Goal: Task Accomplishment & Management: Use online tool/utility

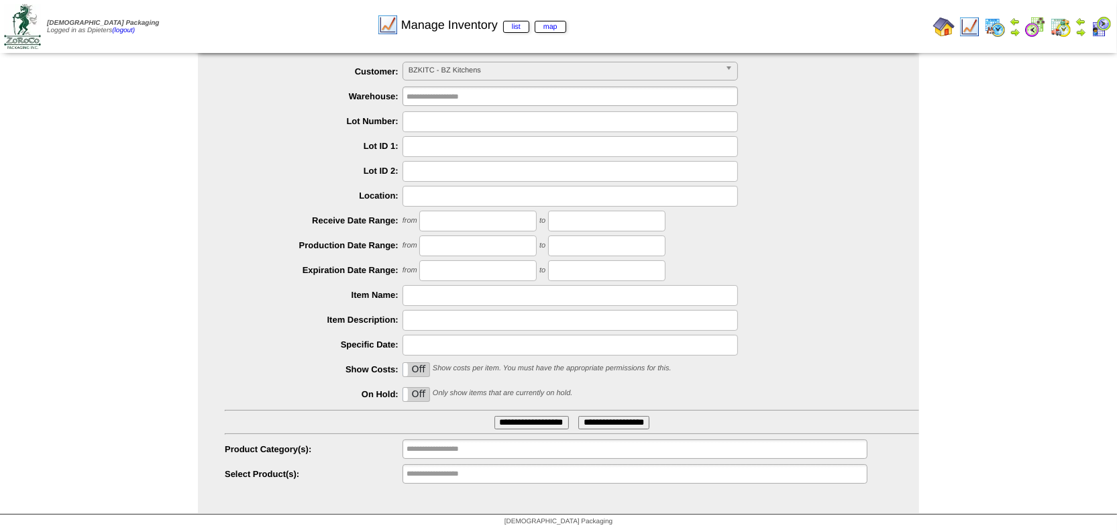
scroll to position [13, 0]
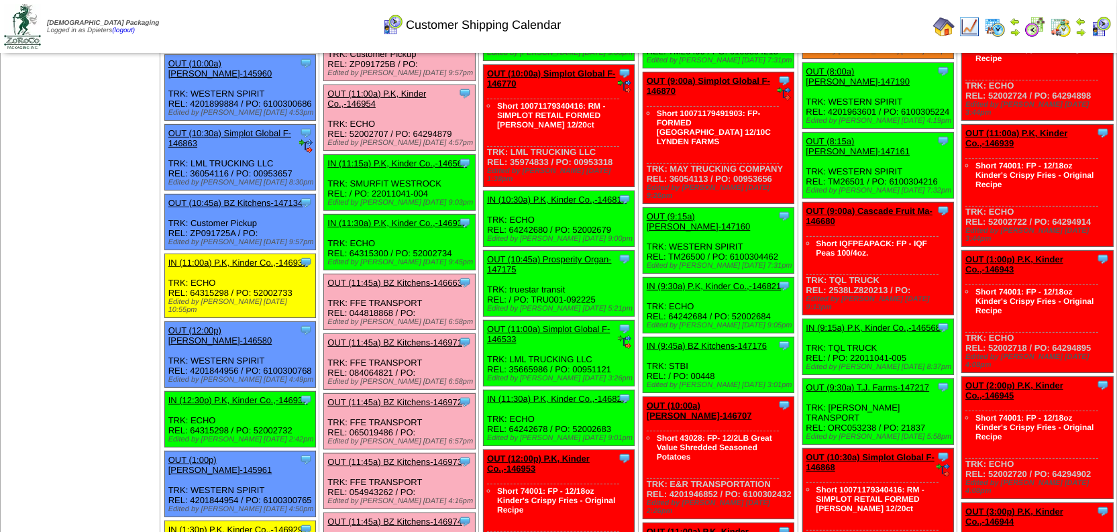
scroll to position [427, 0]
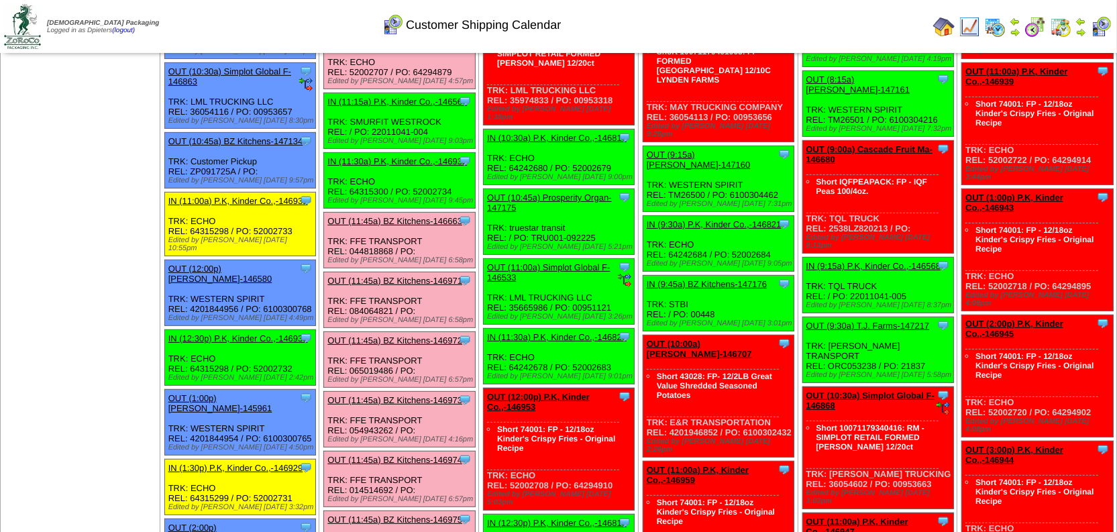
click at [256, 334] on link "IN (12:30p) P.K, Kinder Co.,-146930" at bounding box center [238, 339] width 140 height 10
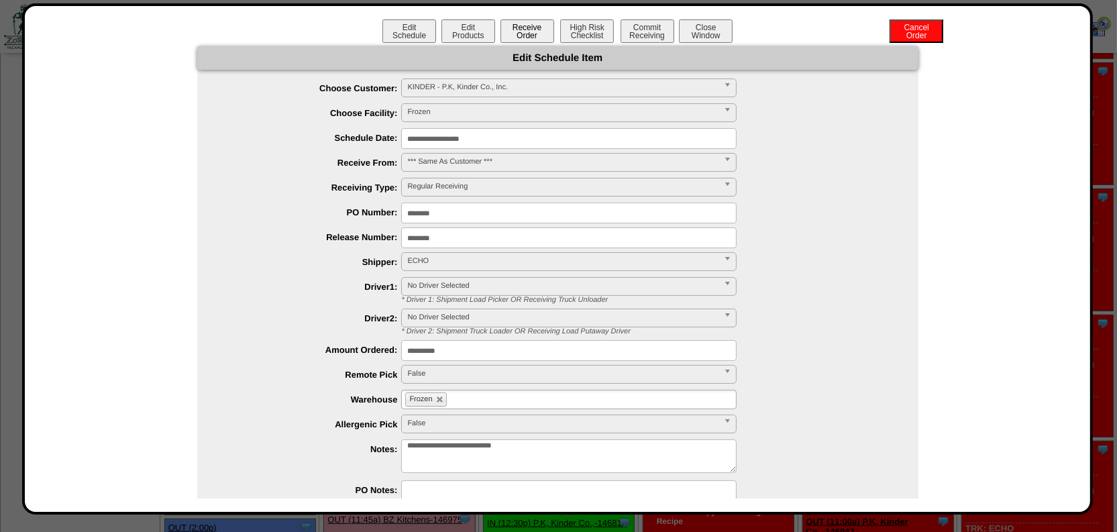
click at [521, 24] on button "Receive Order" at bounding box center [528, 30] width 54 height 23
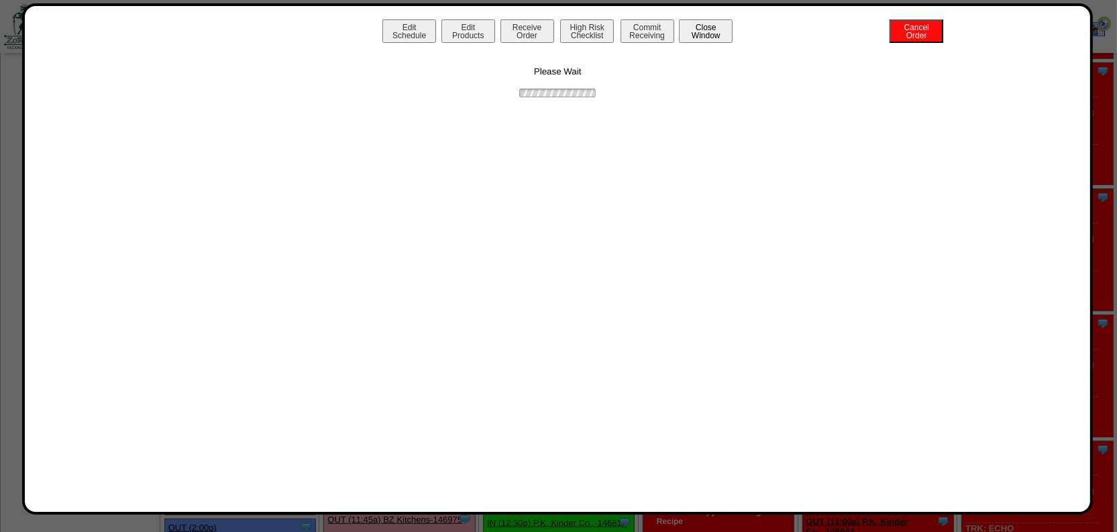
click at [708, 33] on button "Close Window" at bounding box center [706, 30] width 54 height 23
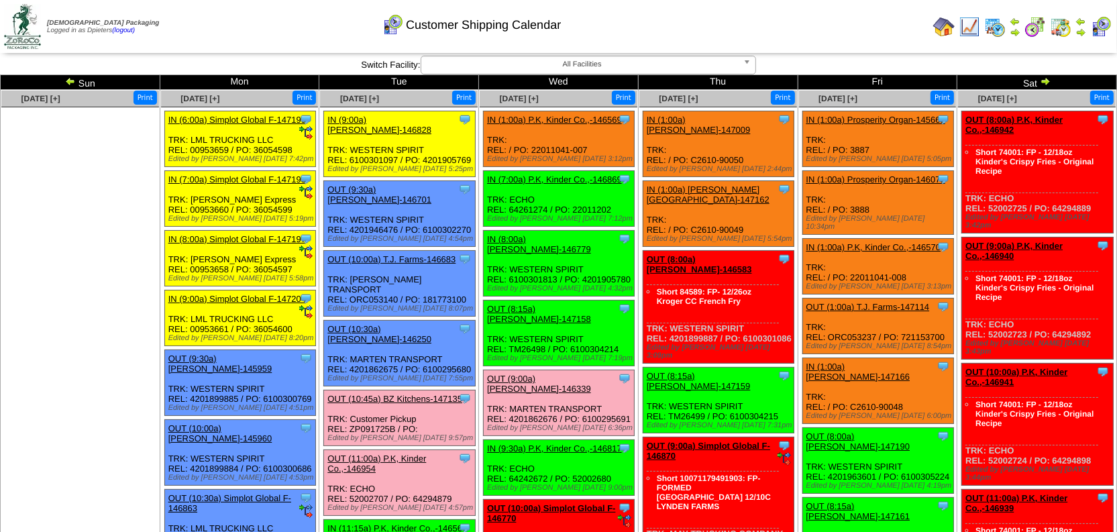
click at [905, 432] on link "OUT (8:00a) [PERSON_NAME]-147190" at bounding box center [859, 442] width 104 height 20
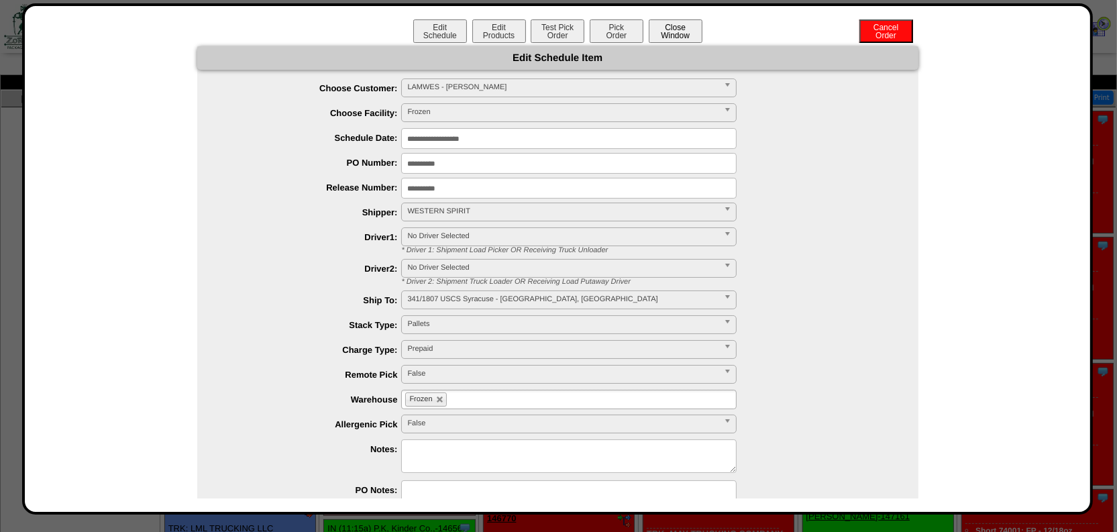
click at [683, 19] on button "Close Window" at bounding box center [676, 30] width 54 height 23
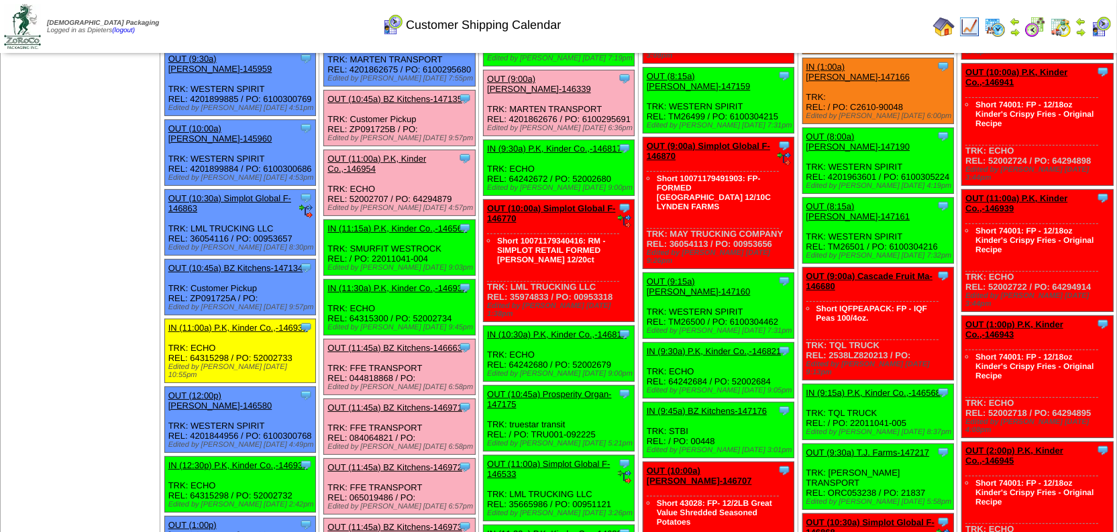
scroll to position [305, 0]
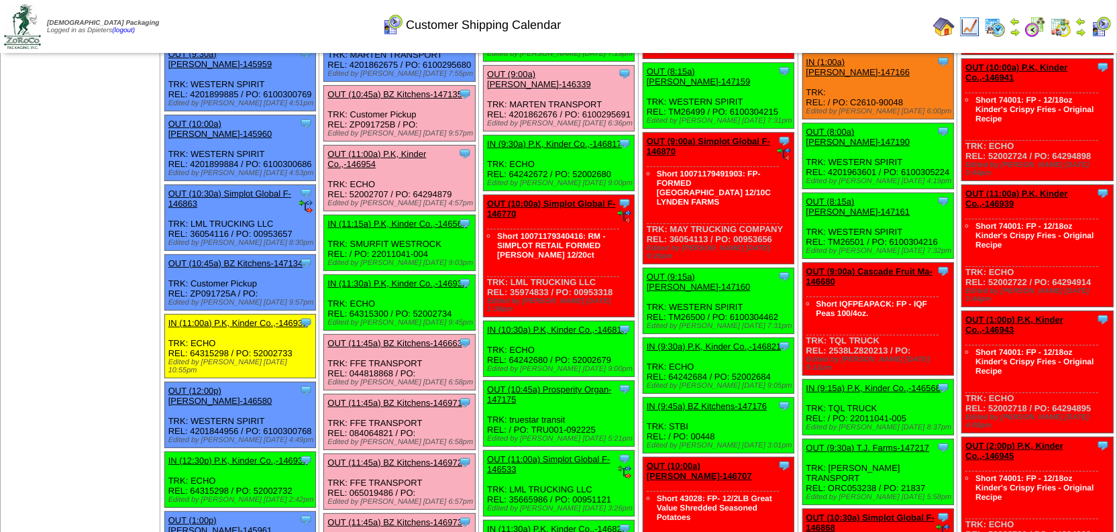
click at [899, 383] on link "IN (9:15a) P.K, Kinder Co.,-146568" at bounding box center [874, 388] width 135 height 10
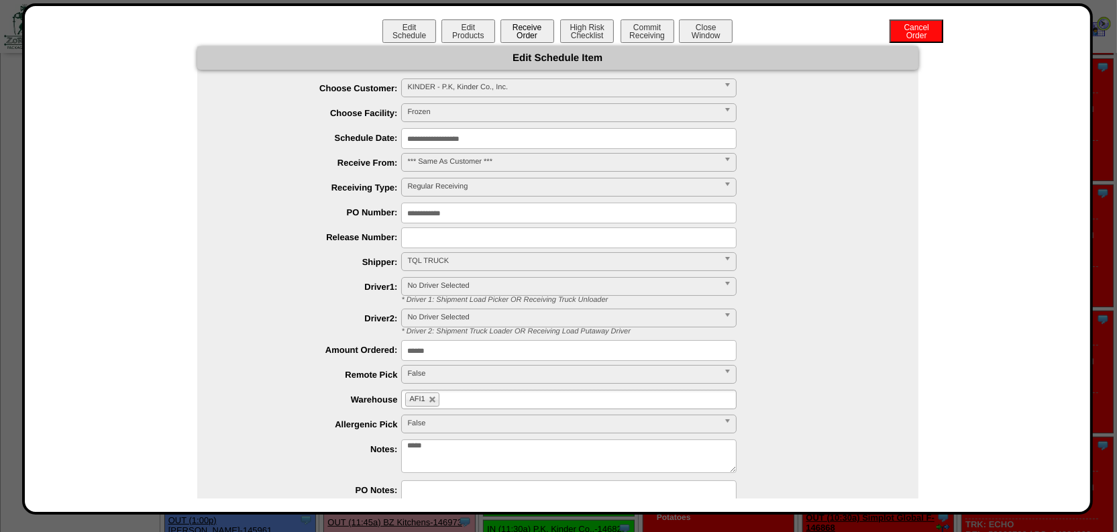
click at [522, 32] on button "Receive Order" at bounding box center [528, 30] width 54 height 23
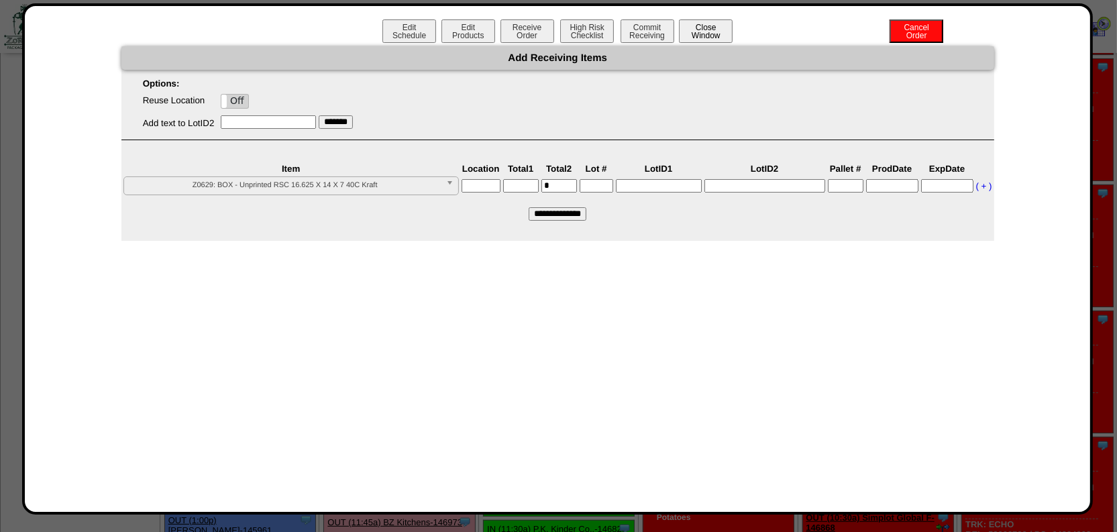
click at [699, 26] on button "Close Window" at bounding box center [706, 30] width 54 height 23
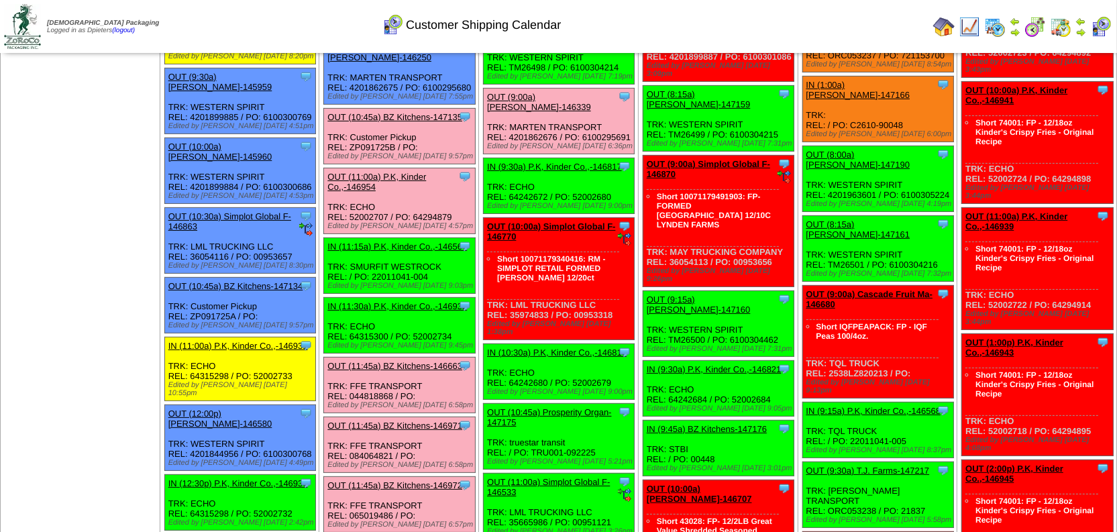
scroll to position [305, 0]
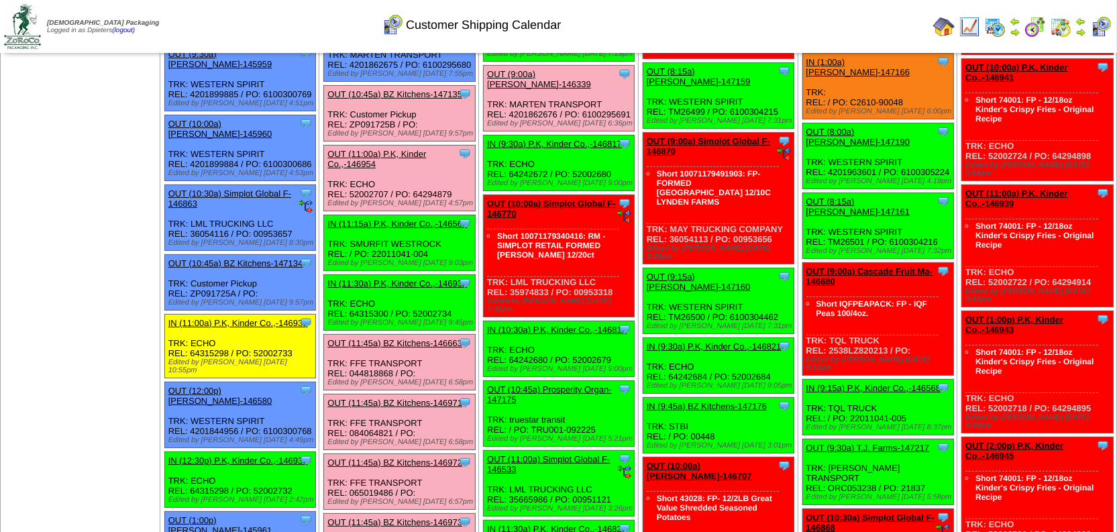
click at [885, 383] on link "IN (9:15a) P.K, Kinder Co.,-146568" at bounding box center [874, 388] width 135 height 10
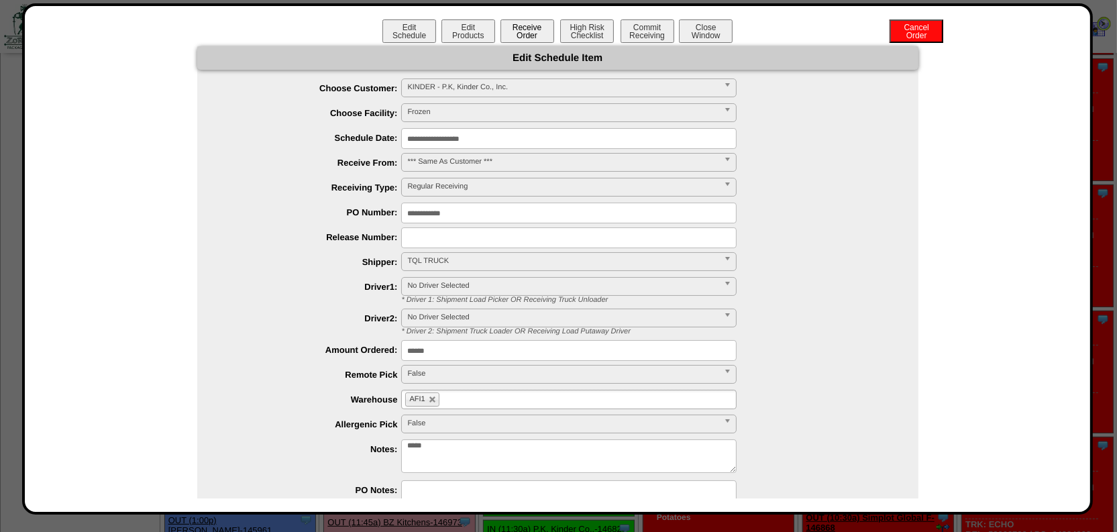
click at [534, 25] on button "Receive Order" at bounding box center [528, 30] width 54 height 23
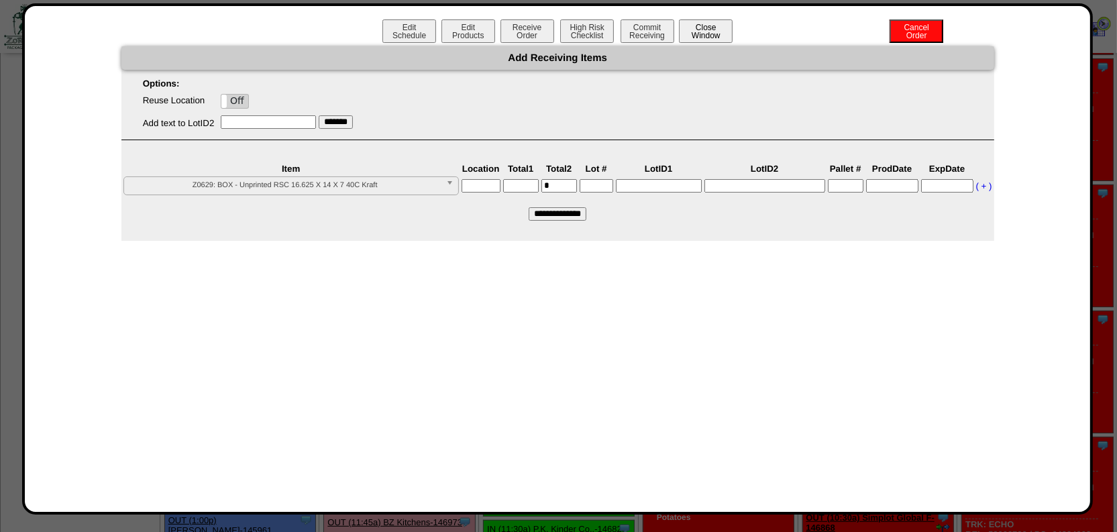
click at [718, 26] on button "Close Window" at bounding box center [706, 30] width 54 height 23
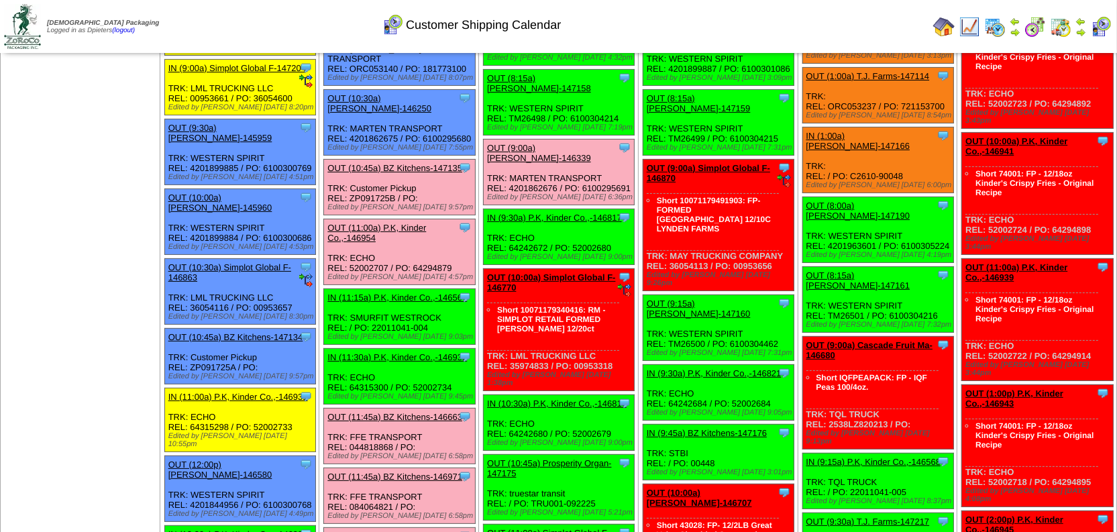
scroll to position [244, 0]
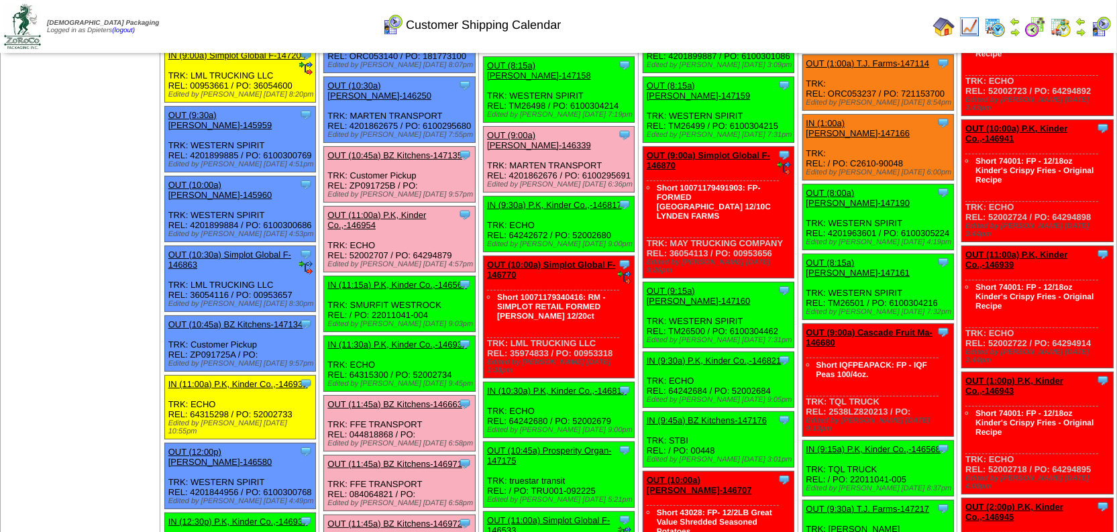
click at [228, 517] on link "IN (12:30p) P.K, Kinder Co.,-146930" at bounding box center [238, 522] width 140 height 10
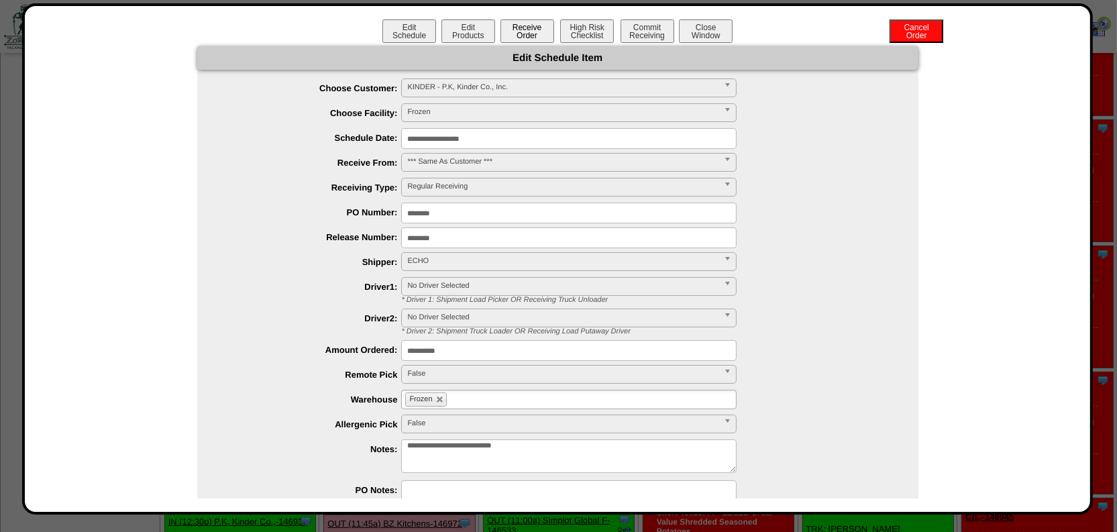
click at [531, 31] on button "Receive Order" at bounding box center [528, 30] width 54 height 23
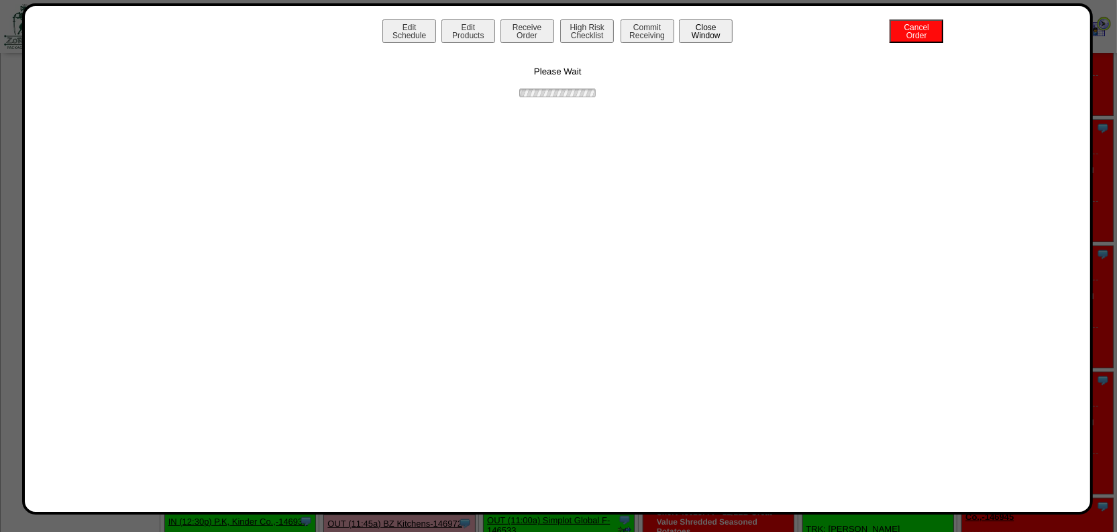
click at [704, 30] on button "Close Window" at bounding box center [706, 30] width 54 height 23
